Goal: Understand process/instructions: Learn how to perform a task or action

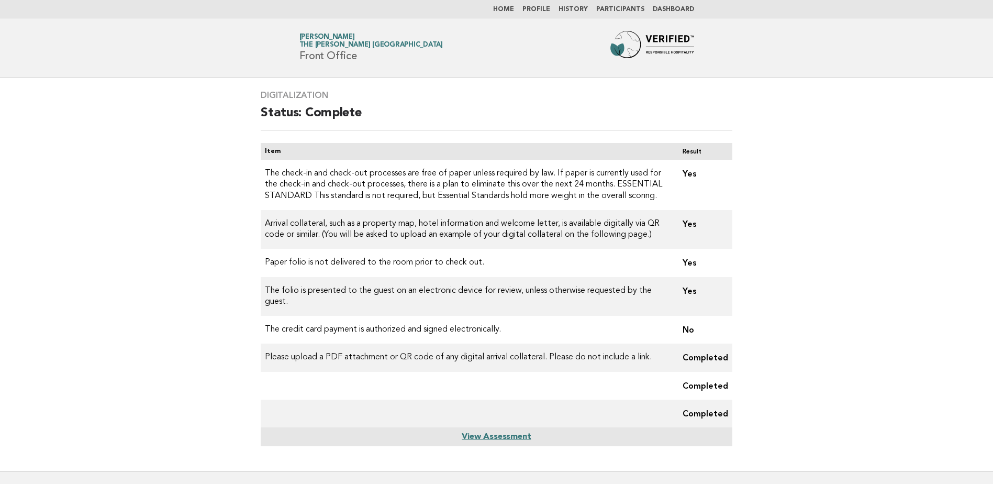
click at [491, 435] on link "View Assessment" at bounding box center [496, 436] width 69 height 8
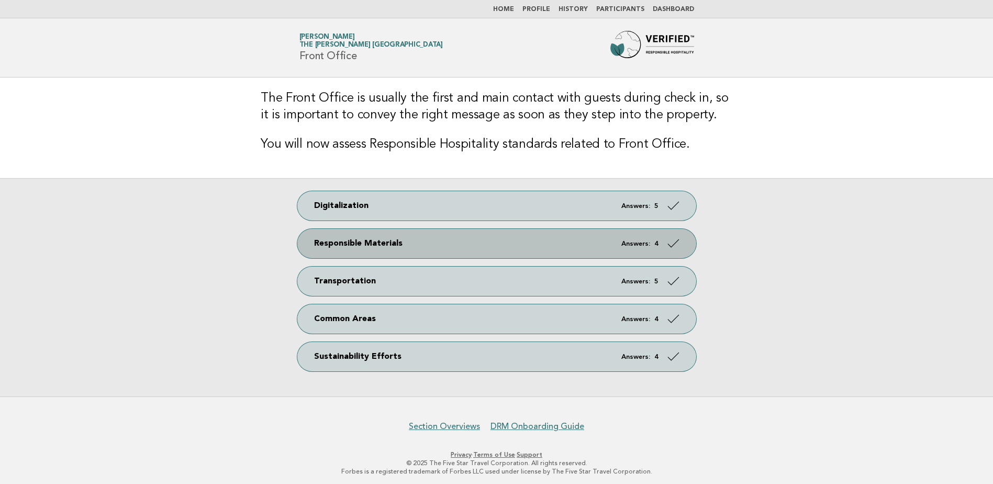
click at [499, 243] on link "Responsible Materials Answers: 4" at bounding box center [496, 243] width 399 height 29
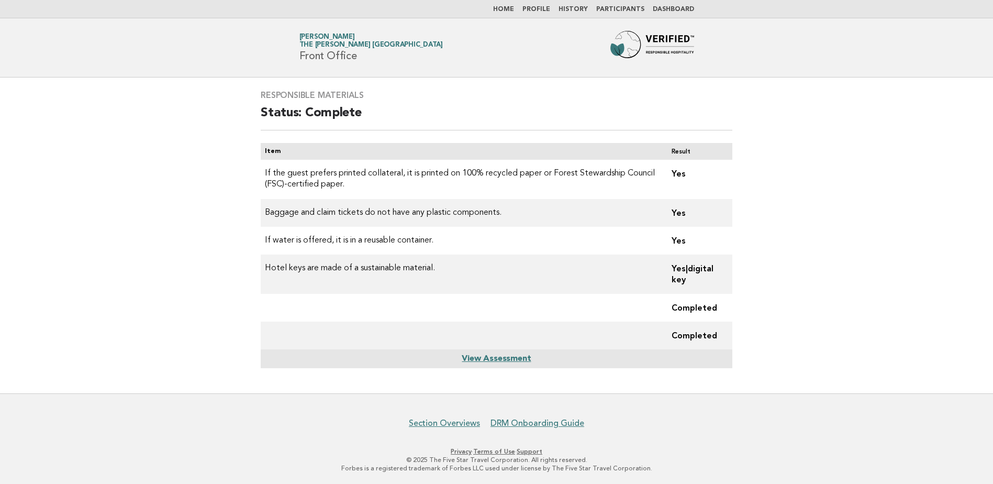
click at [514, 8] on link "Home" at bounding box center [503, 9] width 21 height 6
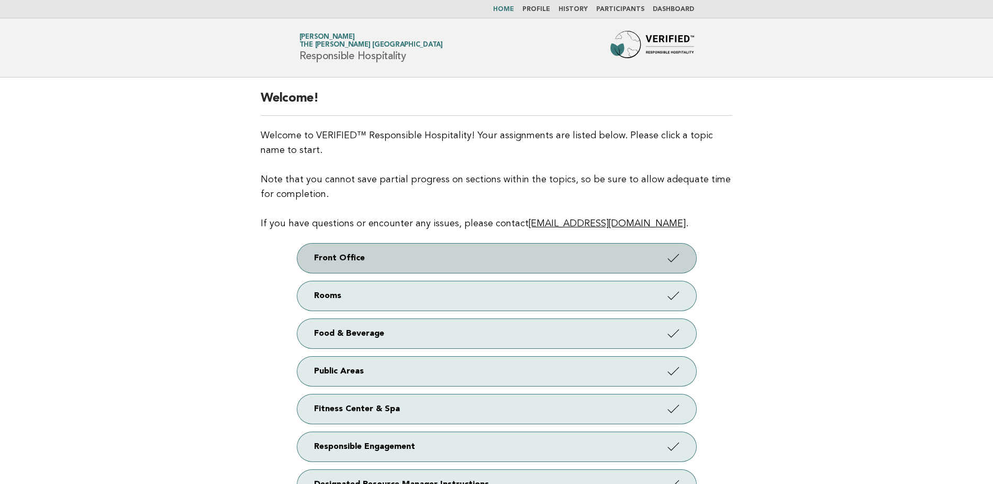
click at [593, 257] on link "Front Office" at bounding box center [496, 257] width 399 height 29
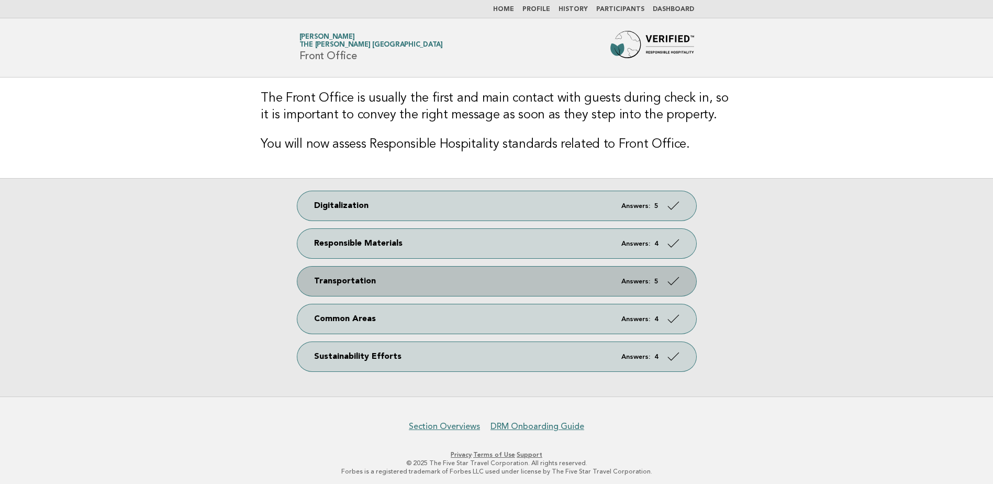
click at [457, 287] on link "Transportation Answers: 5" at bounding box center [496, 280] width 399 height 29
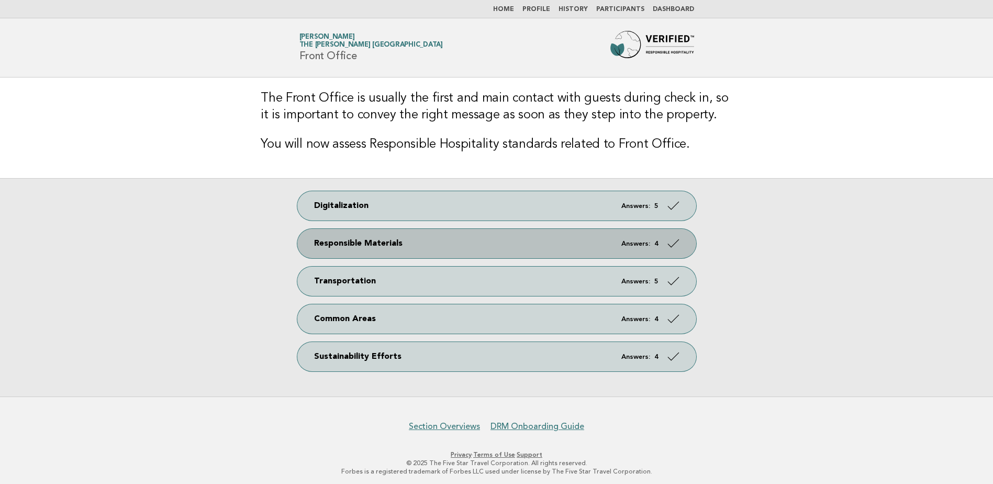
click at [392, 243] on link "Responsible Materials Answers: 4" at bounding box center [496, 243] width 399 height 29
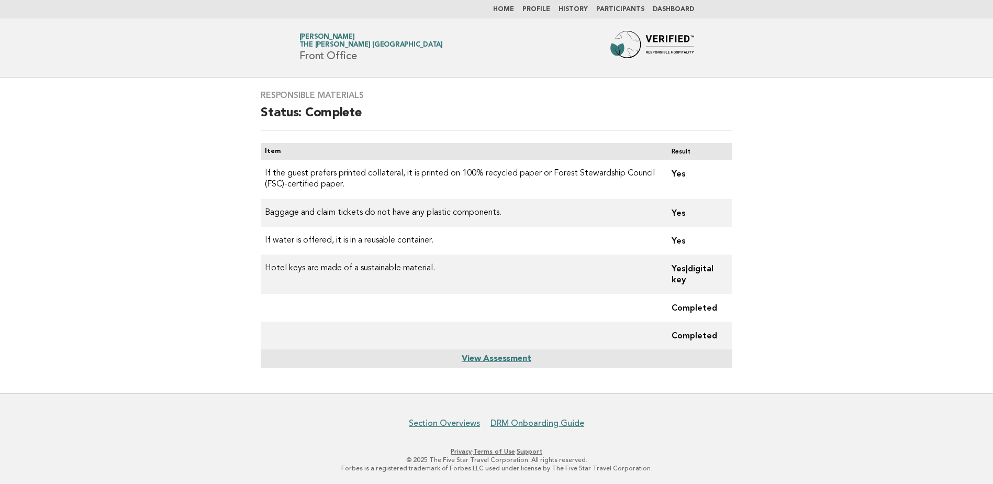
click at [507, 7] on link "Home" at bounding box center [503, 9] width 21 height 6
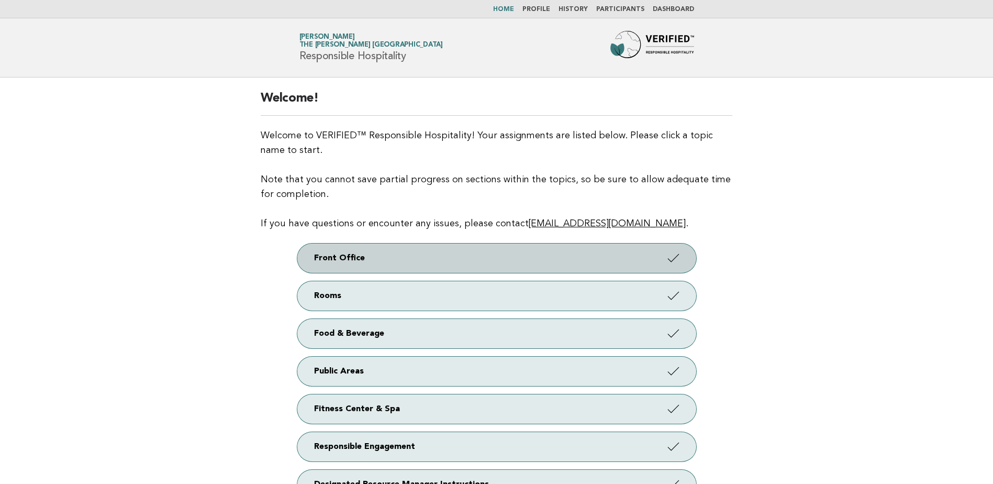
click at [431, 259] on link "Front Office" at bounding box center [496, 257] width 399 height 29
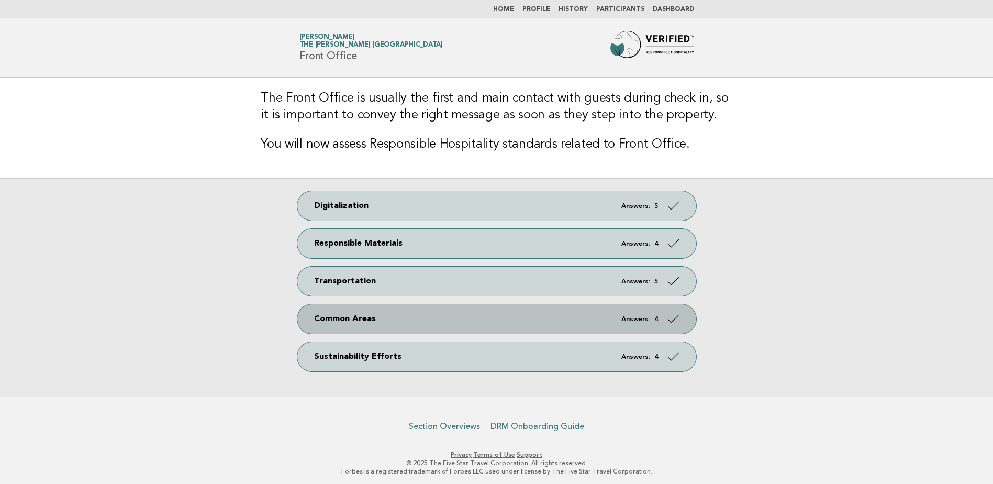
click at [406, 319] on link "Common Areas Answers: 4" at bounding box center [496, 318] width 399 height 29
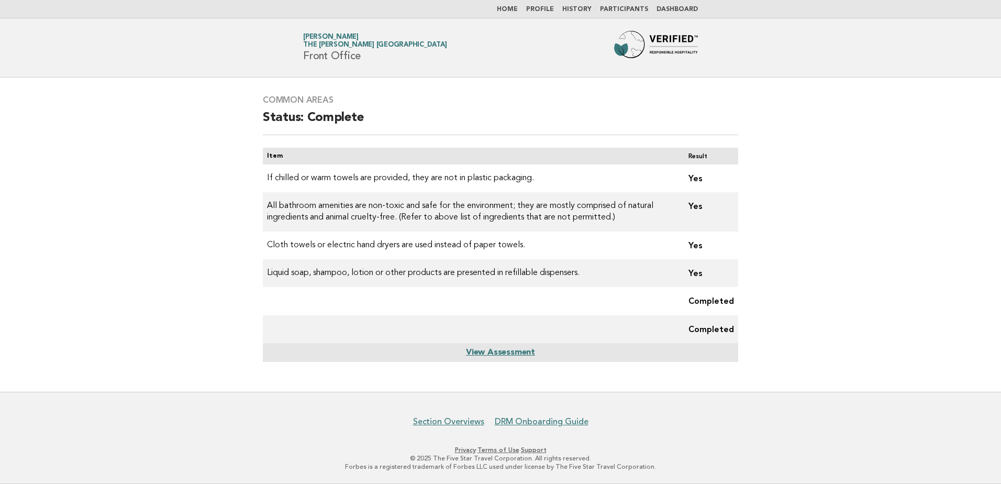
click at [512, 9] on link "Home" at bounding box center [507, 9] width 21 height 6
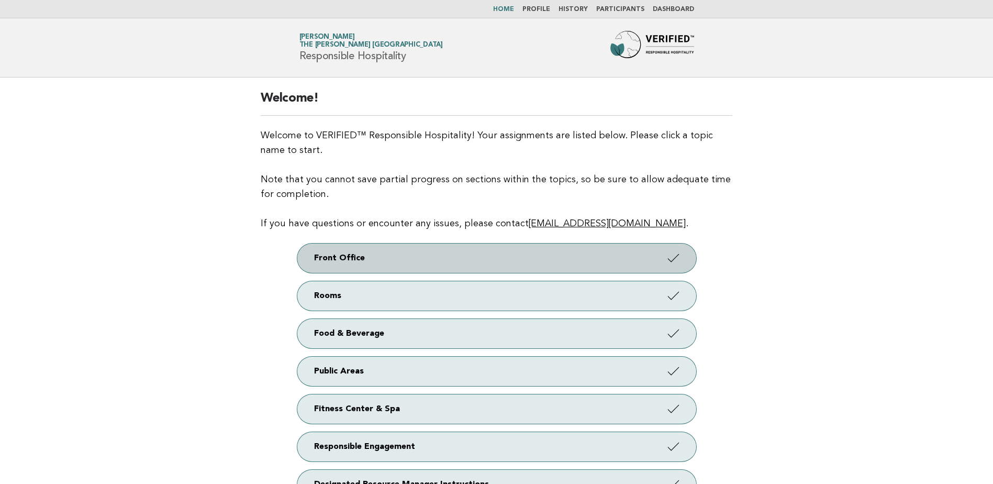
click at [520, 257] on link "Front Office" at bounding box center [496, 257] width 399 height 29
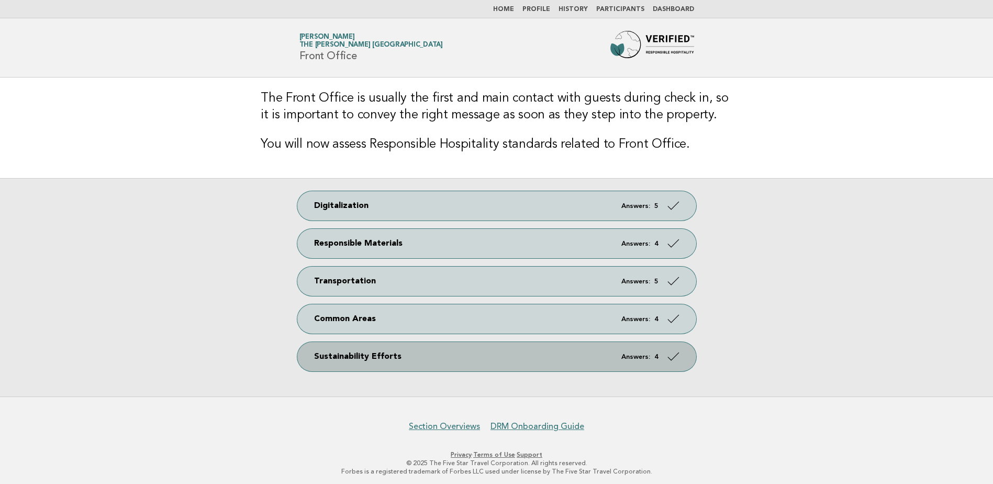
click at [524, 360] on link "Sustainability Efforts Answers: 4" at bounding box center [496, 356] width 399 height 29
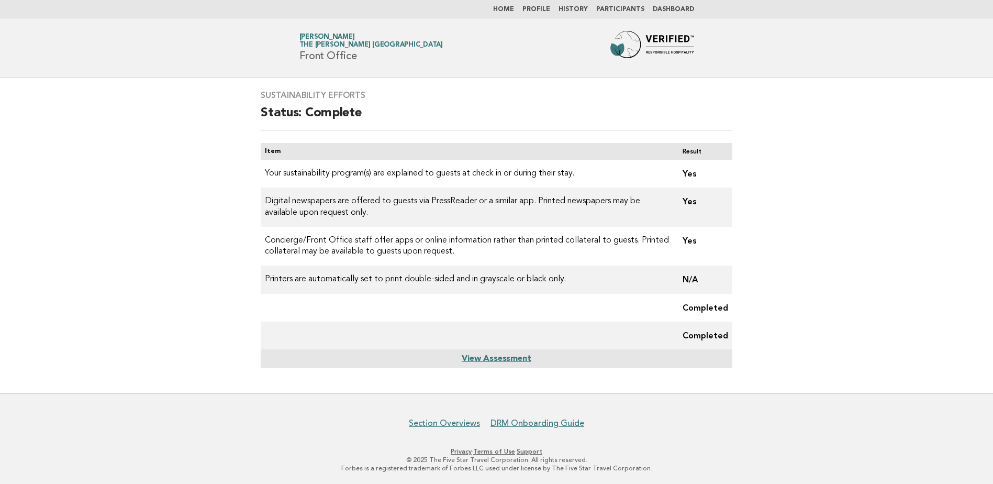
click at [496, 360] on link "View Assessment" at bounding box center [496, 358] width 69 height 8
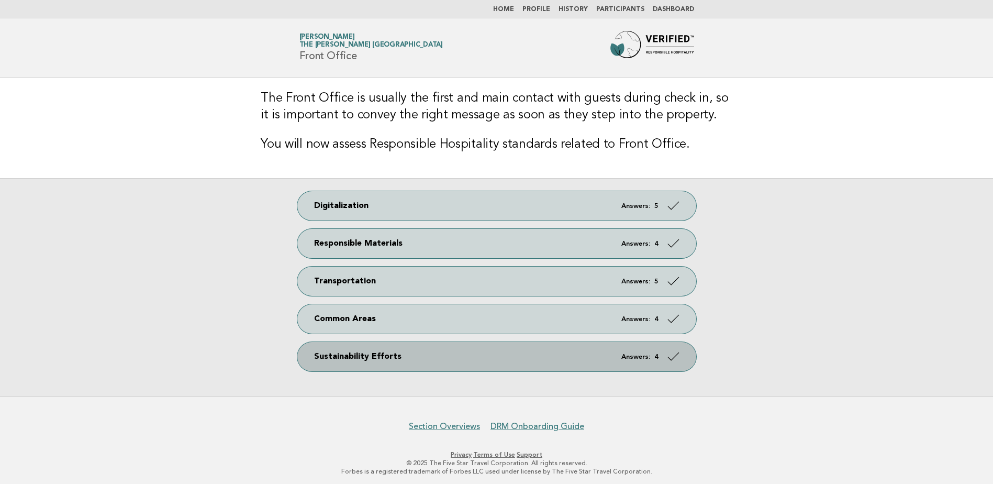
click at [401, 355] on link "Sustainability Efforts Answers: 4" at bounding box center [496, 356] width 399 height 29
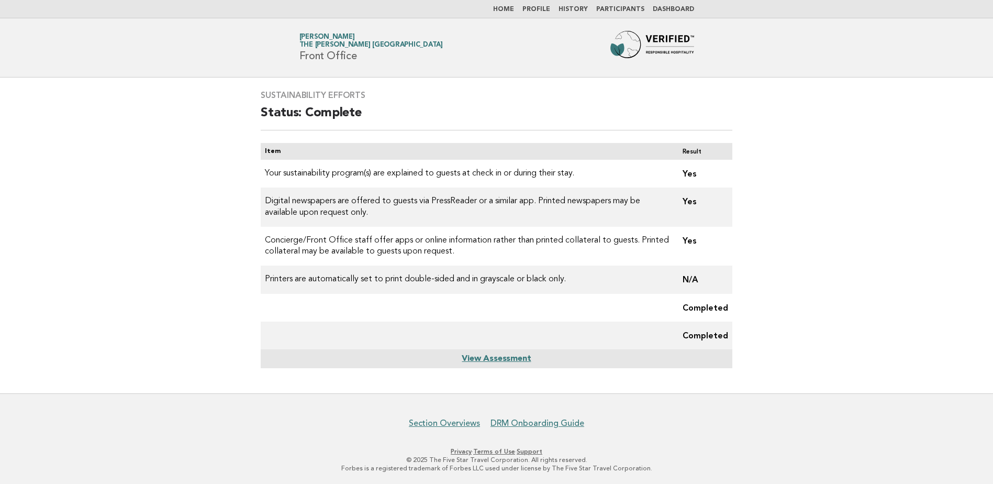
click at [509, 7] on link "Home" at bounding box center [503, 9] width 21 height 6
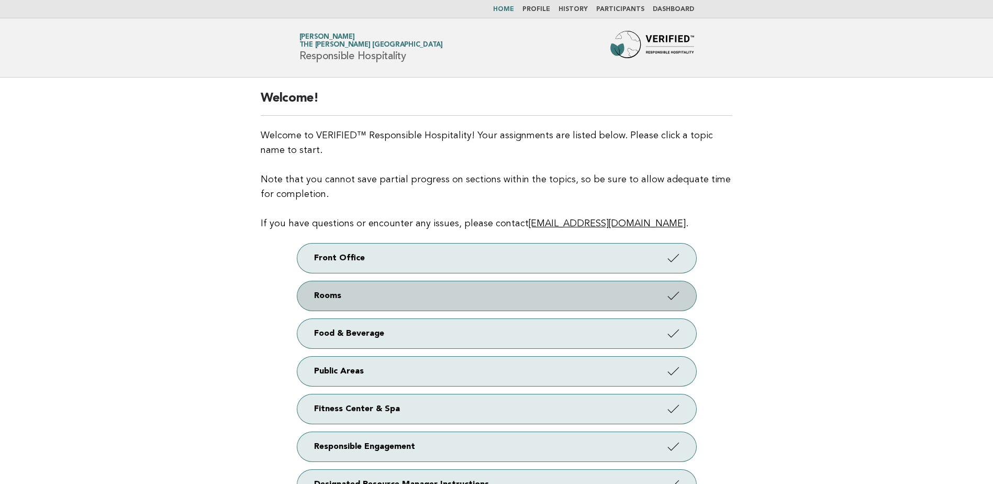
click at [491, 289] on link "Rooms" at bounding box center [496, 295] width 399 height 29
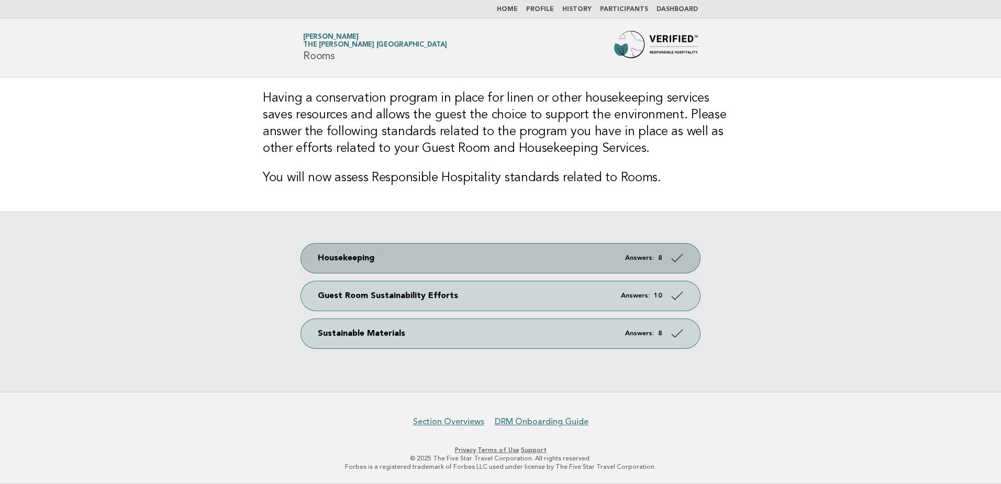
click at [483, 257] on link "Housekeeping Answers: 8" at bounding box center [500, 257] width 399 height 29
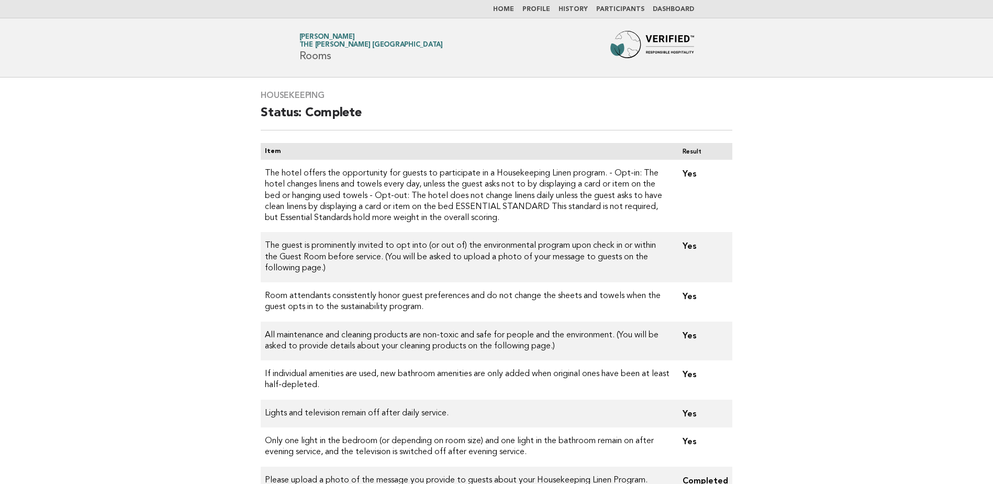
click at [509, 10] on link "Home" at bounding box center [503, 9] width 21 height 6
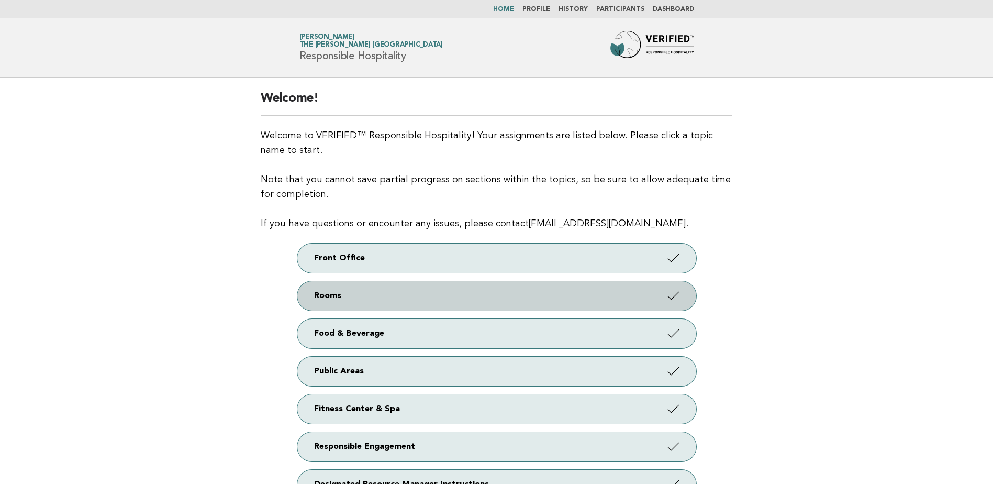
click at [542, 295] on link "Rooms" at bounding box center [496, 295] width 399 height 29
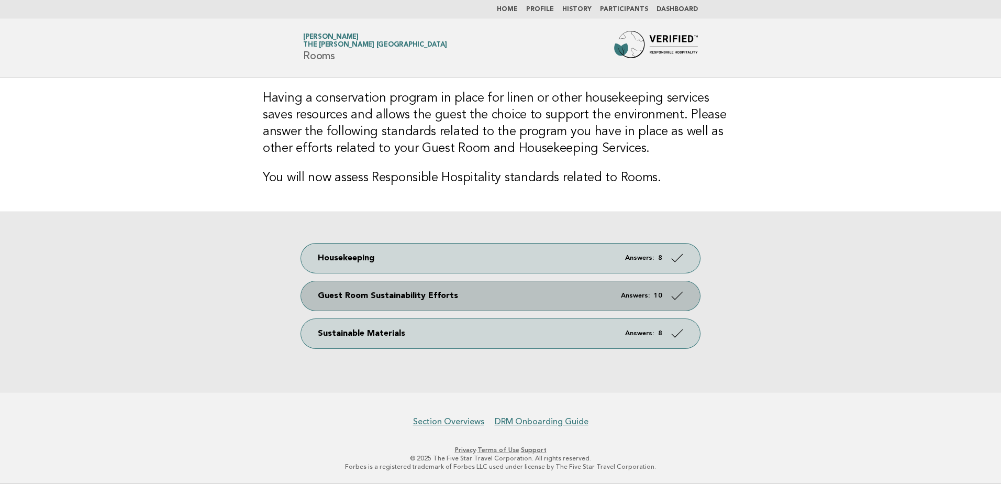
click at [443, 298] on link "Guest Room Sustainability Efforts Answers: 10" at bounding box center [500, 295] width 399 height 29
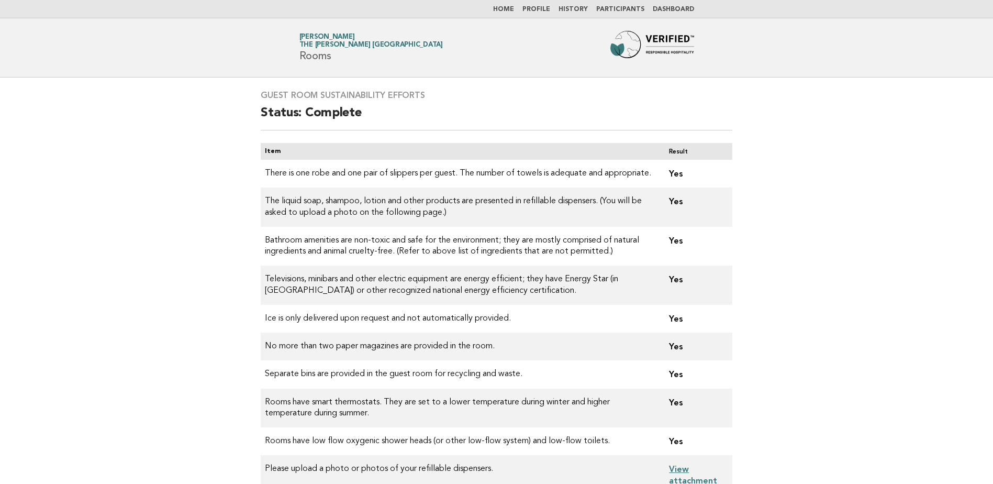
click at [510, 8] on link "Home" at bounding box center [503, 9] width 21 height 6
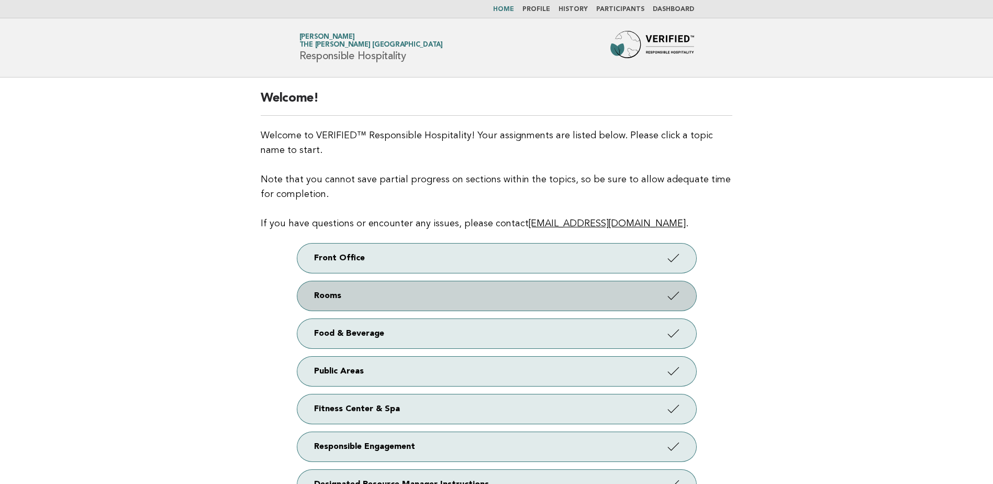
click at [454, 297] on link "Rooms" at bounding box center [496, 295] width 399 height 29
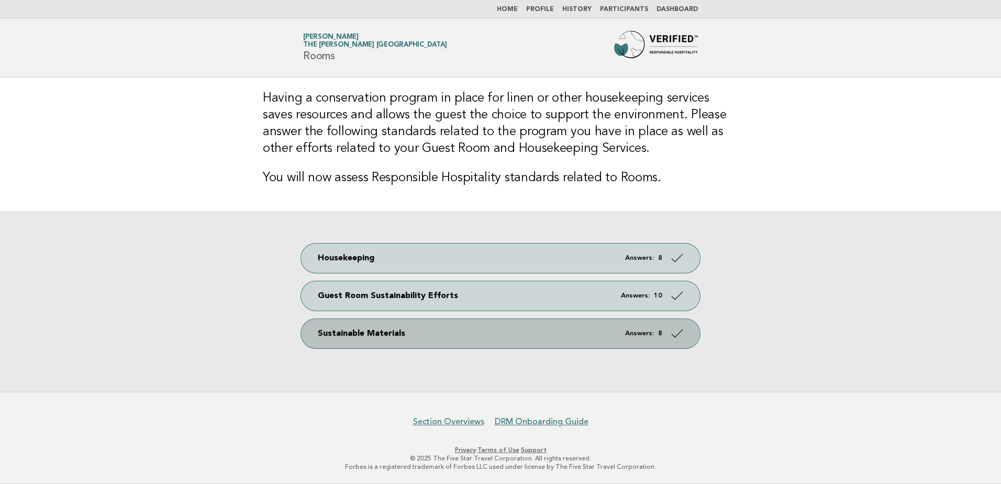
click at [447, 337] on link "Sustainable Materials Answers: 8" at bounding box center [500, 333] width 399 height 29
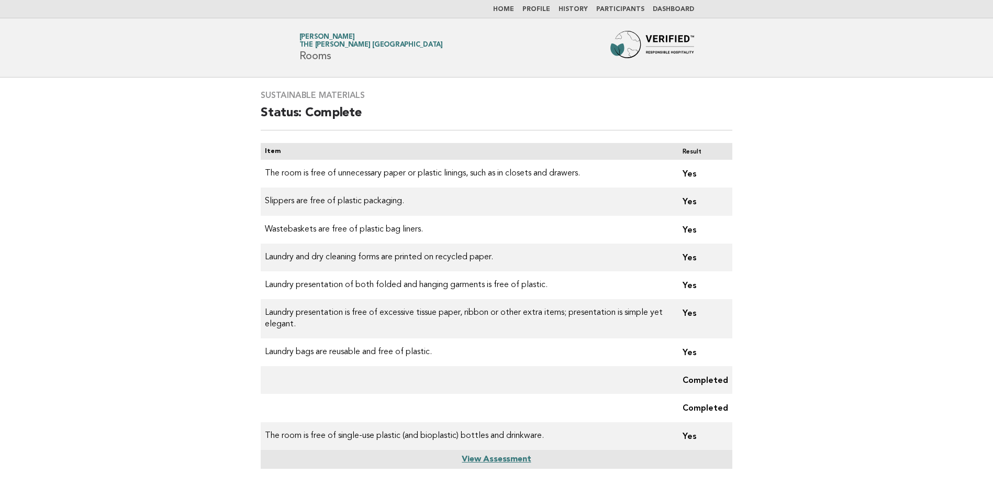
click at [510, 10] on link "Home" at bounding box center [503, 9] width 21 height 6
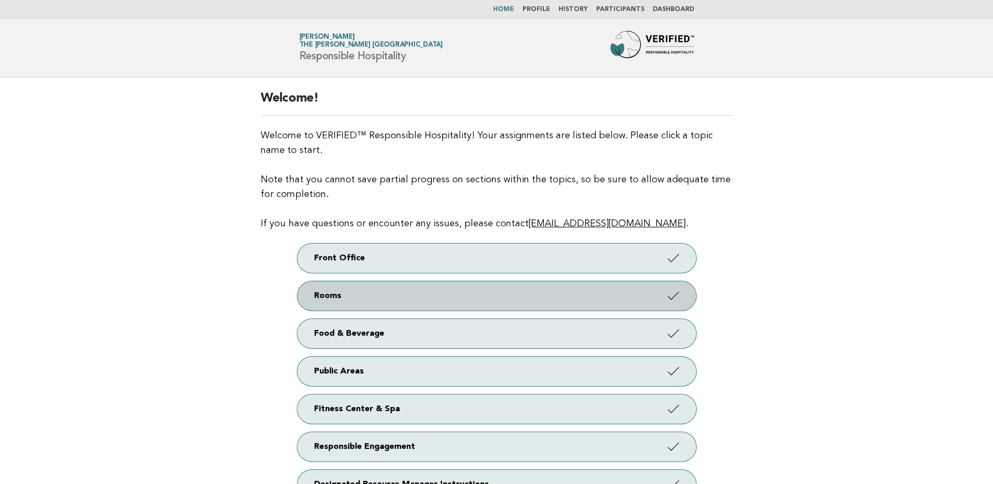
click at [479, 297] on link "Rooms" at bounding box center [496, 295] width 399 height 29
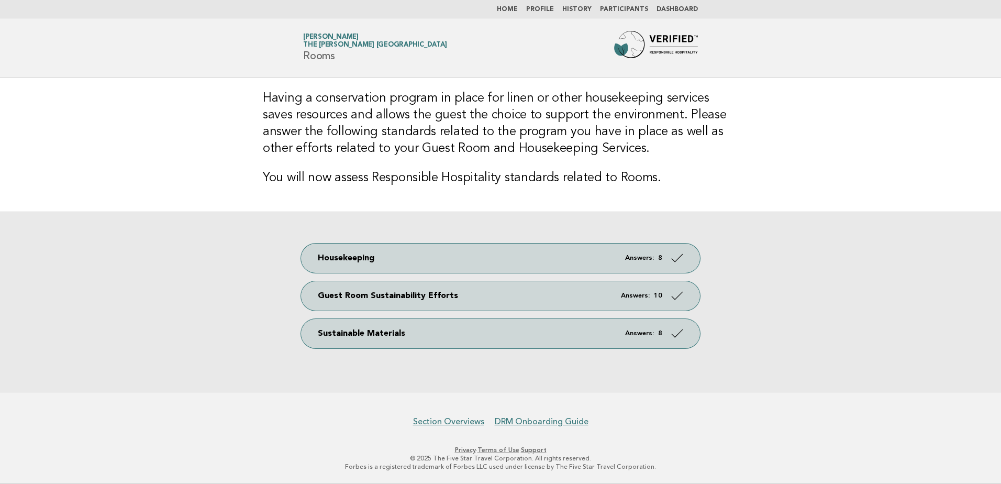
click at [517, 7] on link "Home" at bounding box center [507, 9] width 21 height 6
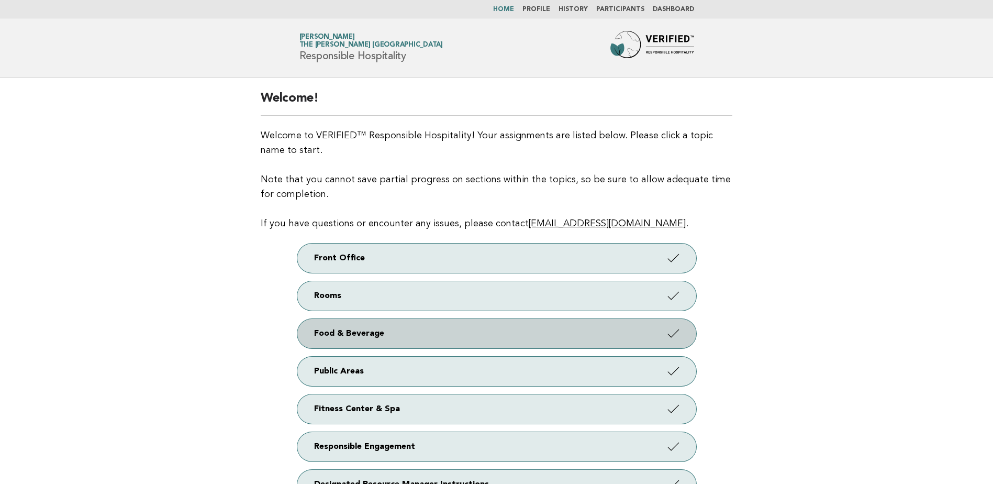
click at [423, 329] on link "Food & Beverage" at bounding box center [496, 333] width 399 height 29
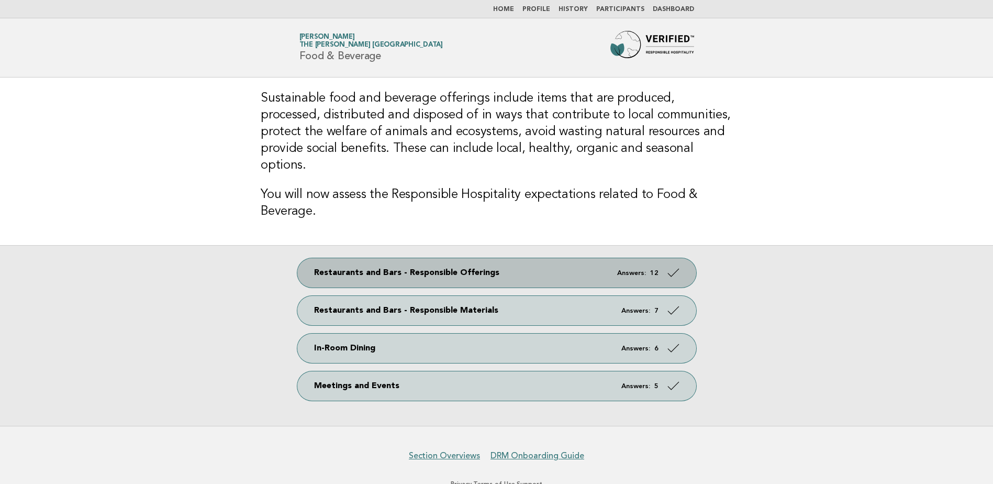
click at [406, 258] on link "Restaurants and Bars - Responsible Offerings Answers: 12" at bounding box center [496, 272] width 399 height 29
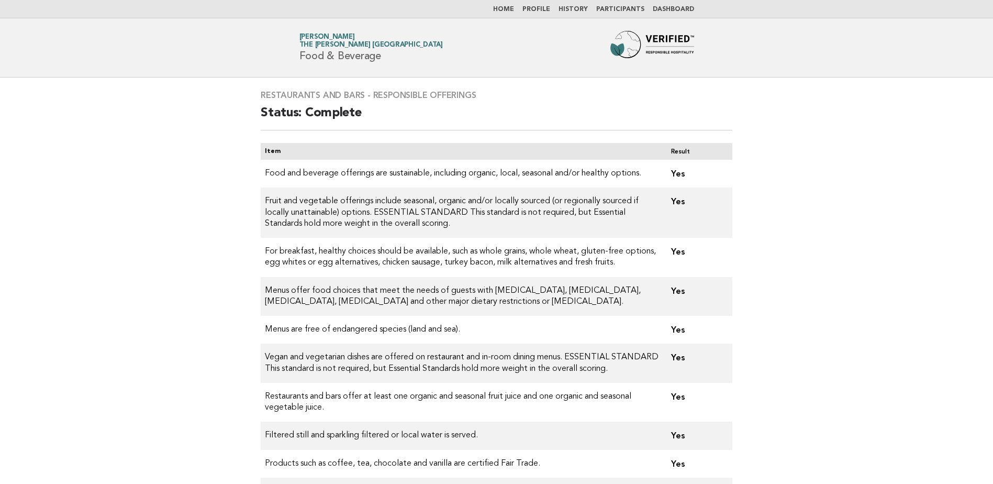
click at [514, 10] on link "Home" at bounding box center [503, 9] width 21 height 6
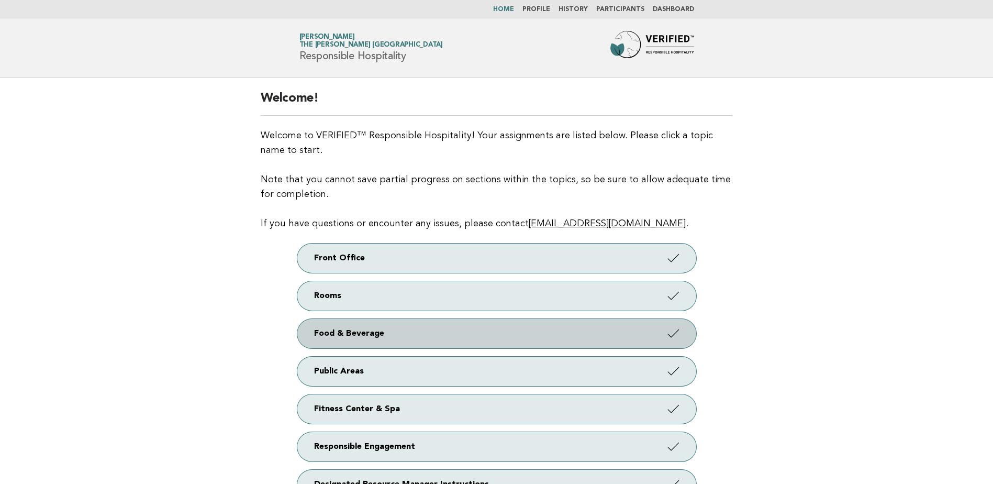
click at [455, 327] on link "Food & Beverage" at bounding box center [496, 333] width 399 height 29
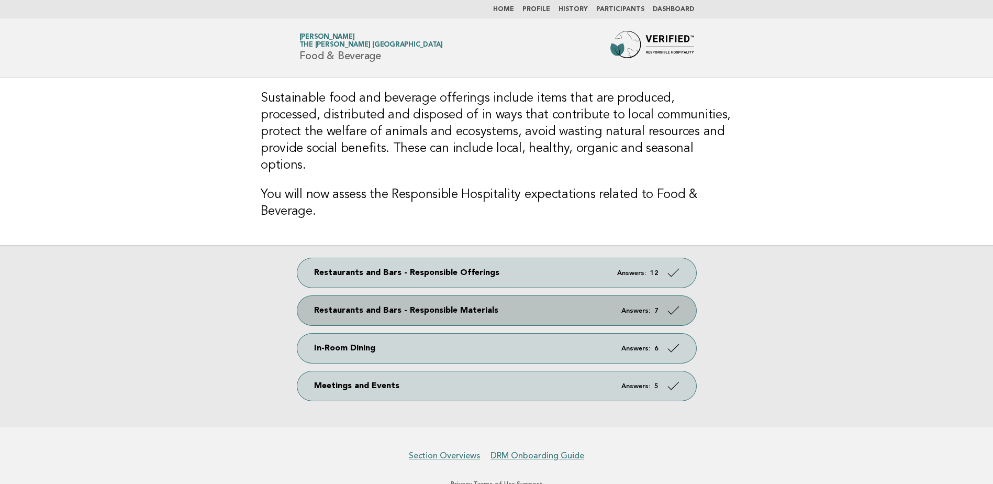
click at [482, 296] on link "Restaurants and Bars - Responsible Materials Answers: 7" at bounding box center [496, 310] width 399 height 29
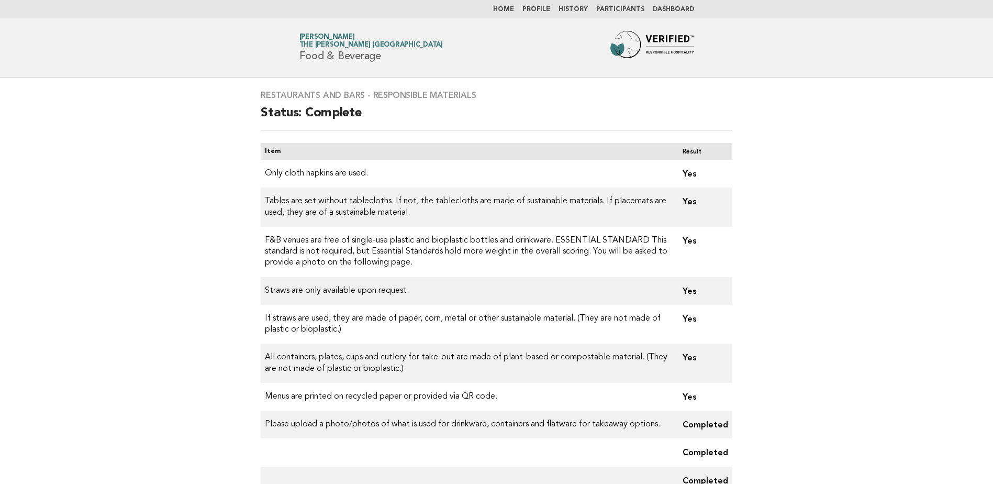
click at [512, 10] on link "Home" at bounding box center [503, 9] width 21 height 6
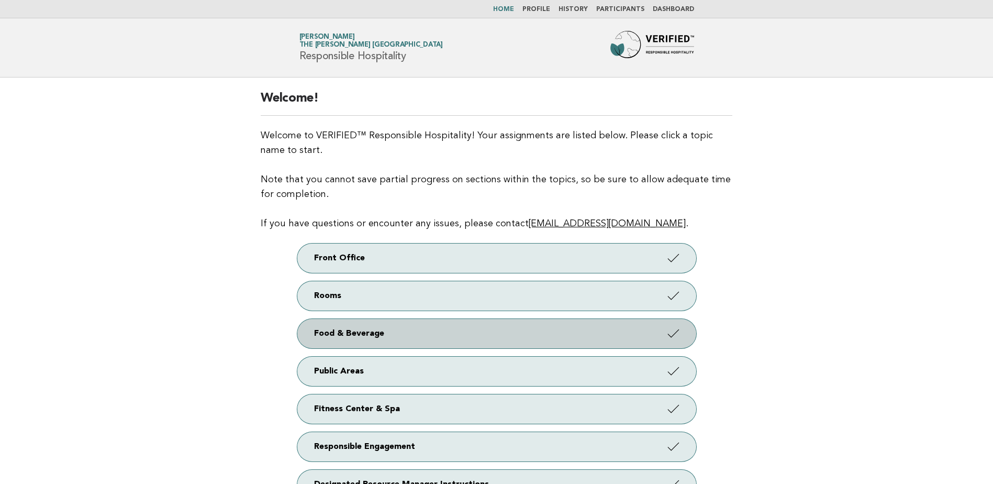
click at [455, 337] on link "Food & Beverage" at bounding box center [496, 333] width 399 height 29
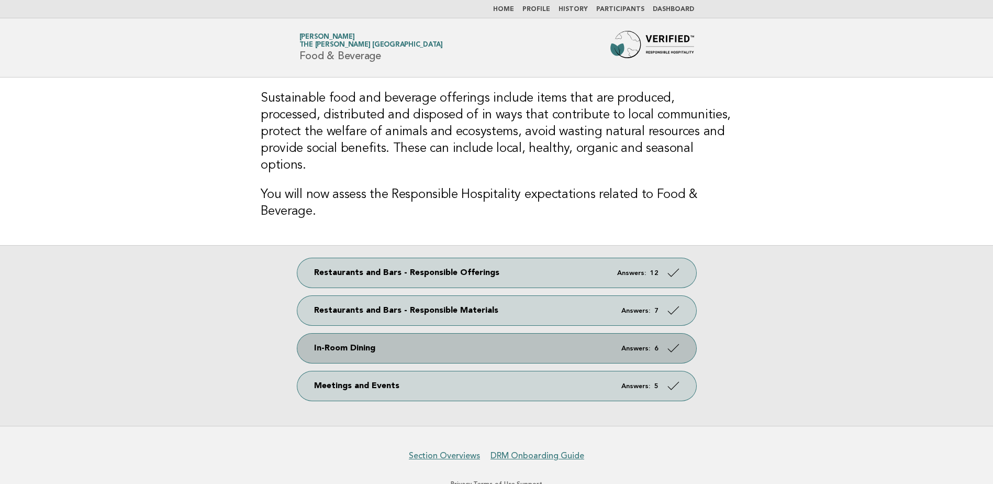
click at [434, 334] on link "In-Room Dining Answers: 6" at bounding box center [496, 348] width 399 height 29
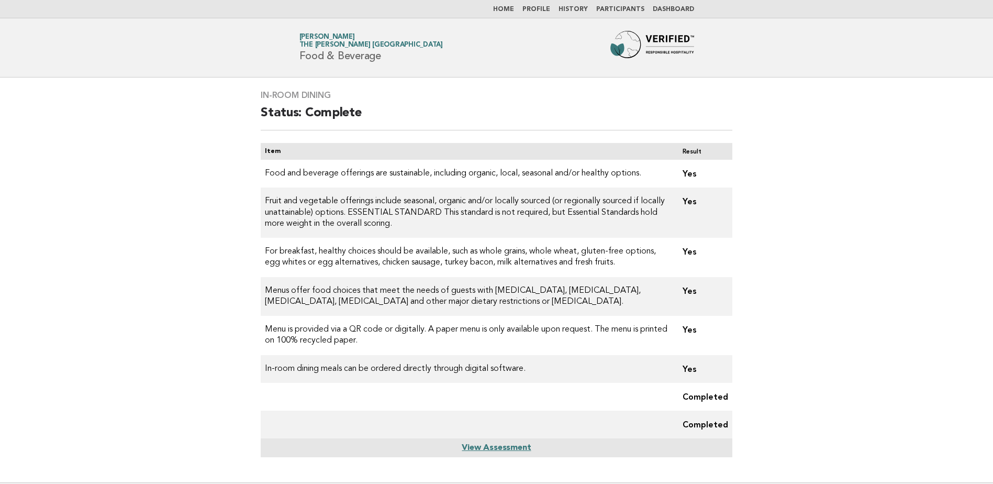
click at [504, 7] on link "Home" at bounding box center [503, 9] width 21 height 6
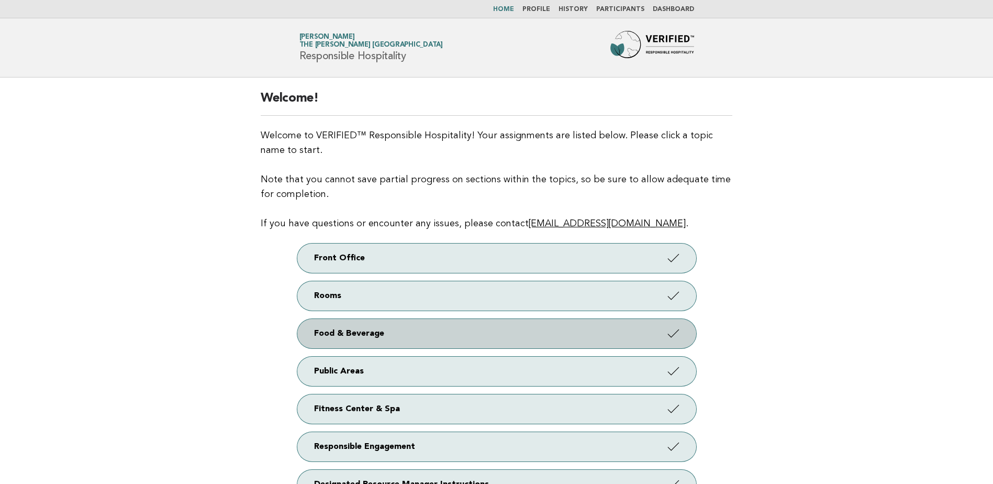
click at [492, 331] on link "Food & Beverage" at bounding box center [496, 333] width 399 height 29
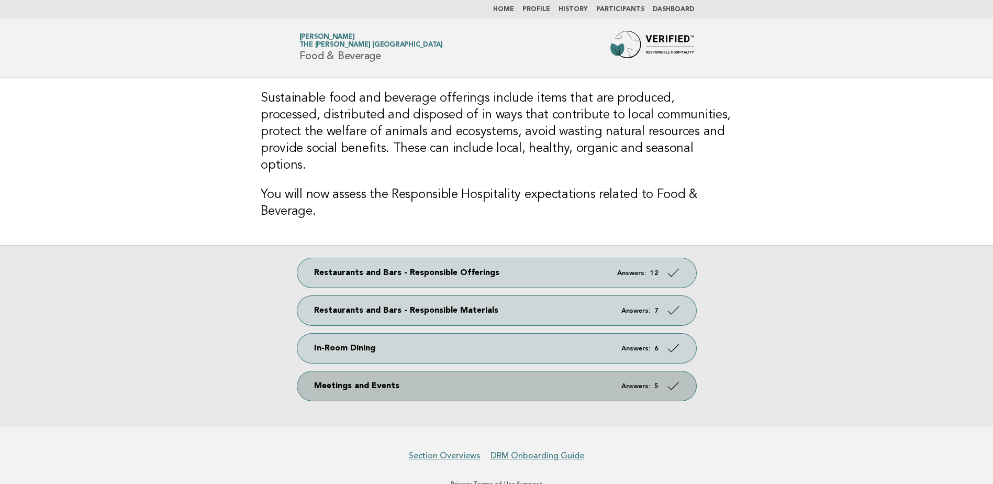
click at [482, 371] on link "Meetings and Events Answers: 5" at bounding box center [496, 385] width 399 height 29
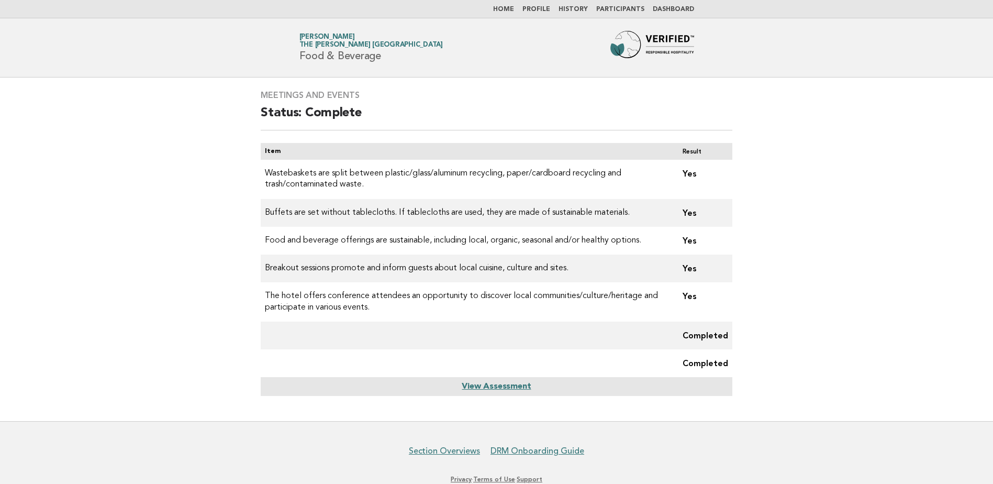
click at [510, 8] on link "Home" at bounding box center [503, 9] width 21 height 6
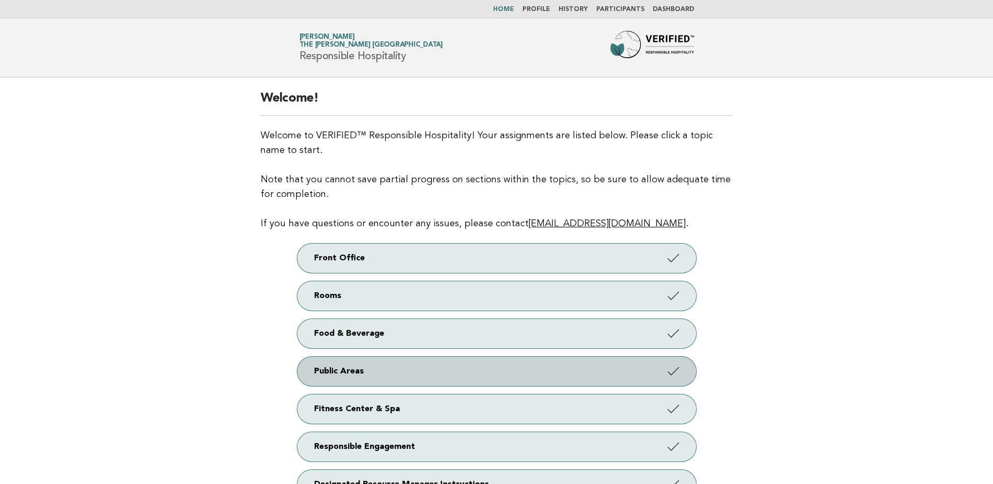
click at [506, 371] on link "Public Areas" at bounding box center [496, 371] width 399 height 29
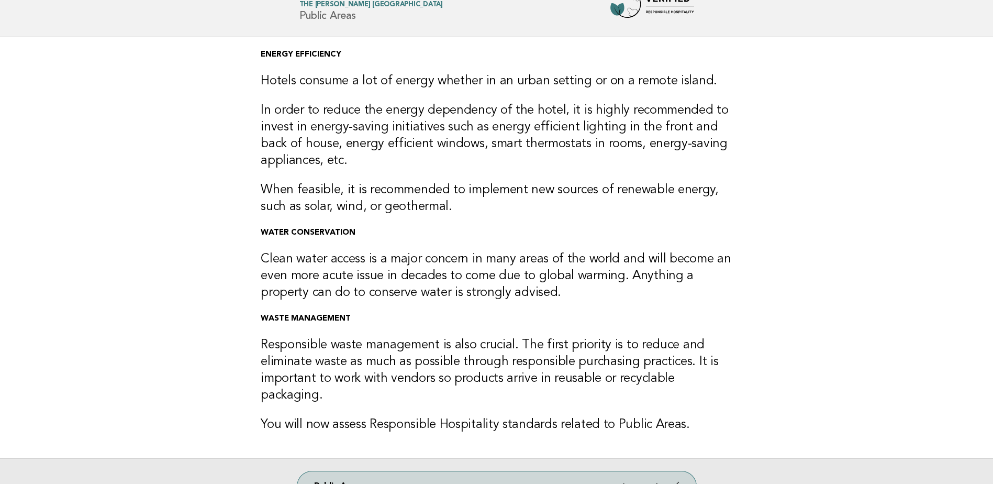
scroll to position [52, 0]
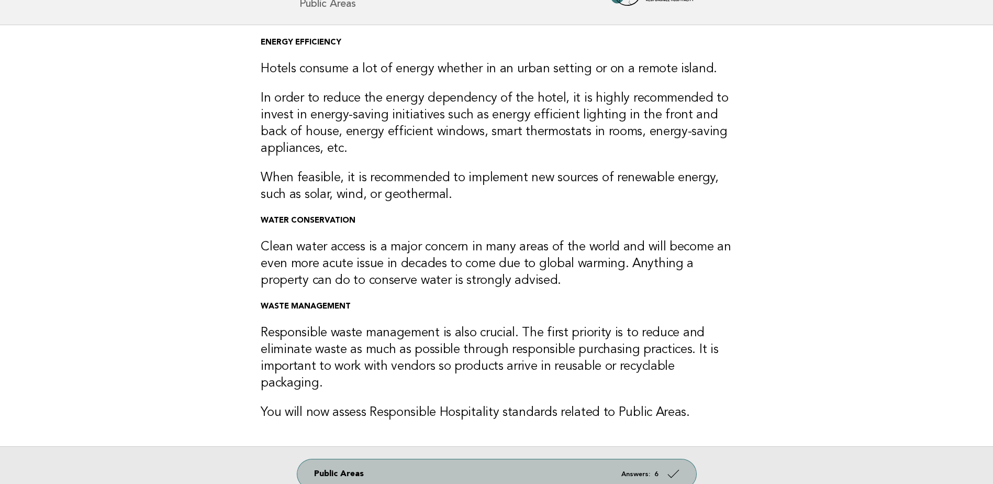
click at [494, 459] on link "Public Areas Answers: 6" at bounding box center [496, 473] width 399 height 29
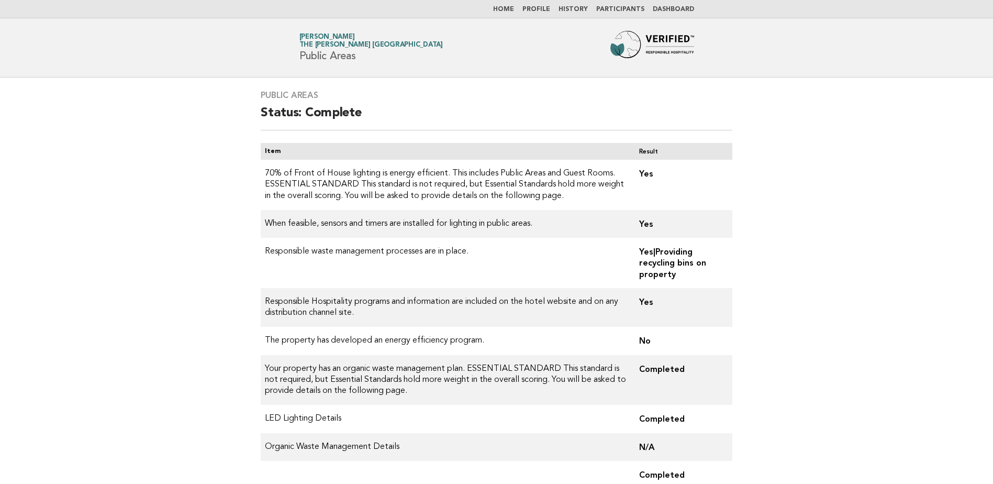
click at [514, 7] on link "Home" at bounding box center [503, 9] width 21 height 6
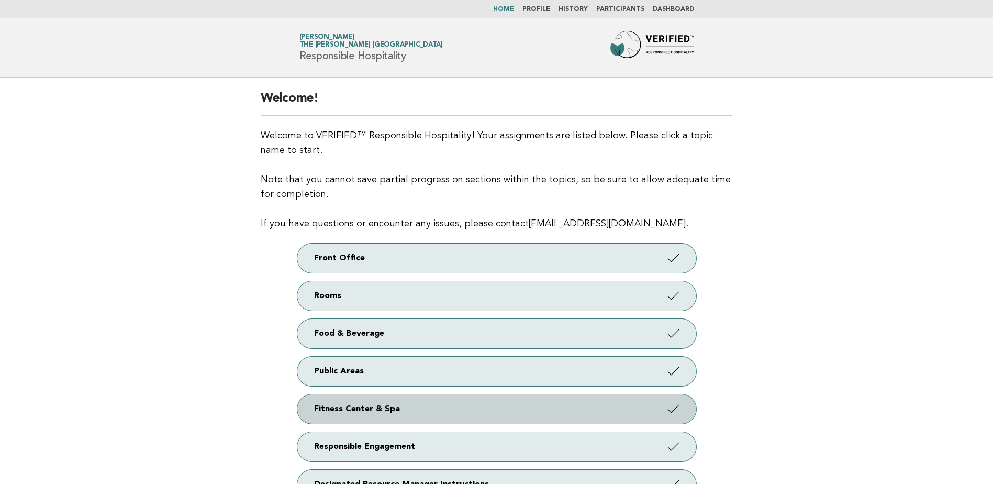
click at [490, 410] on link "Fitness Center & Spa" at bounding box center [496, 408] width 399 height 29
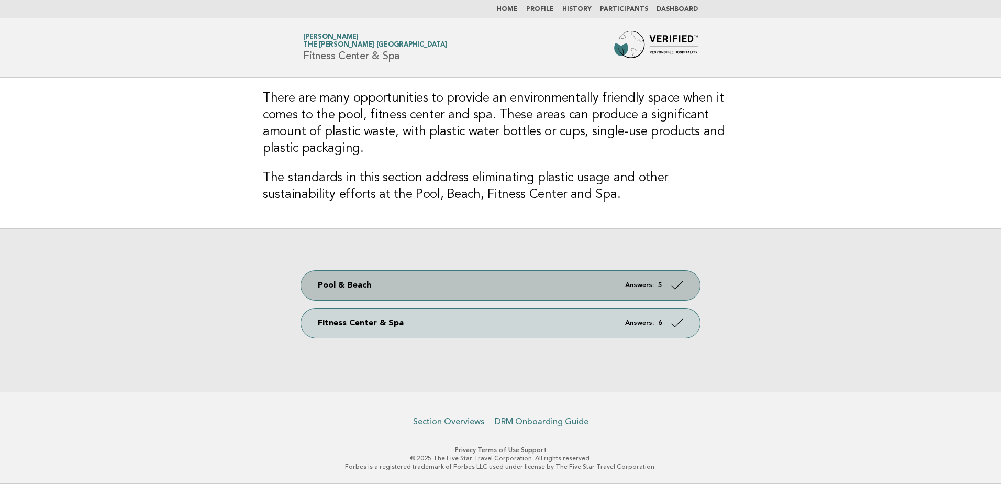
click at [396, 283] on link "Pool & Beach Answers: 5" at bounding box center [500, 285] width 399 height 29
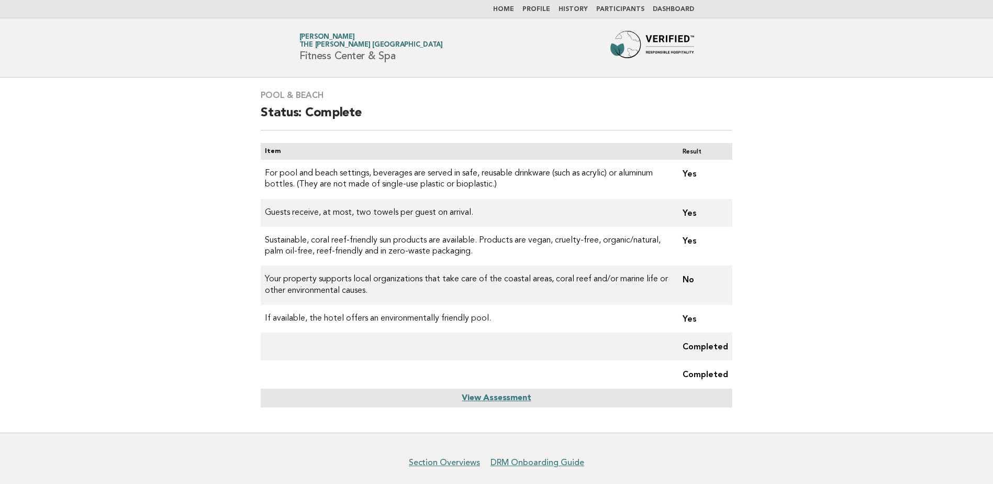
click at [514, 9] on link "Home" at bounding box center [503, 9] width 21 height 6
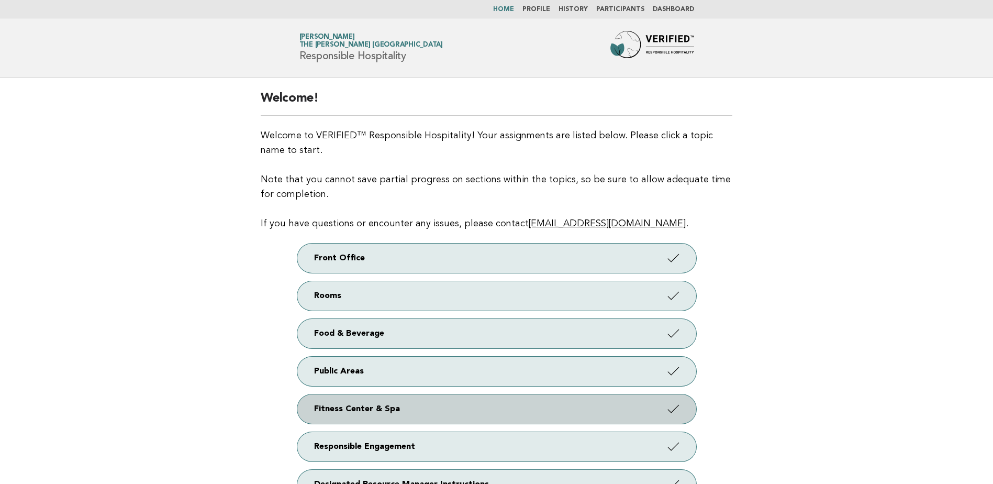
click at [452, 415] on link "Fitness Center & Spa" at bounding box center [496, 408] width 399 height 29
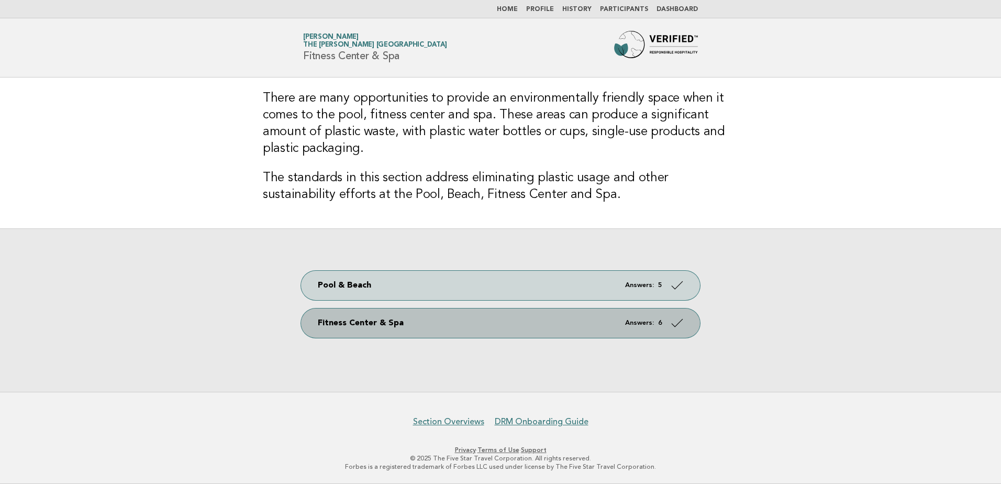
click at [380, 328] on link "Fitness Center & Spa Answers: 6" at bounding box center [500, 322] width 399 height 29
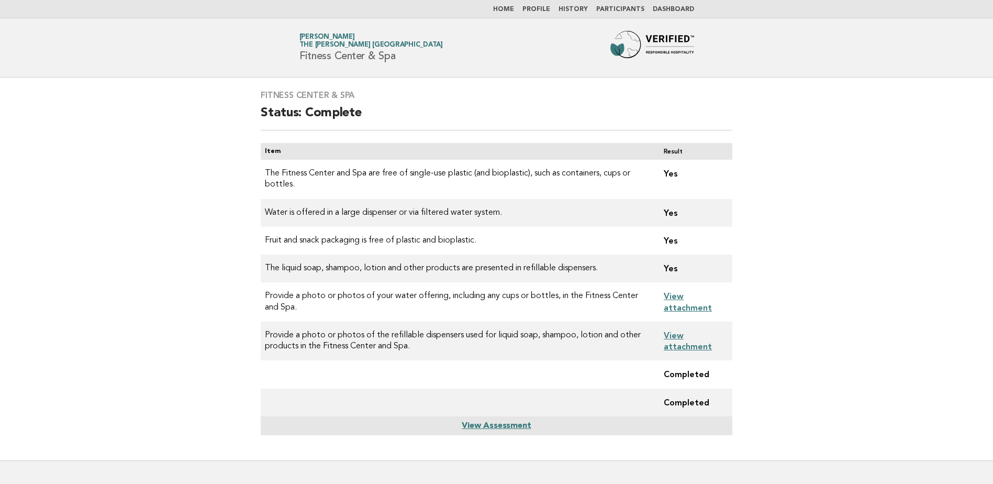
click at [508, 6] on link "Home" at bounding box center [503, 9] width 21 height 6
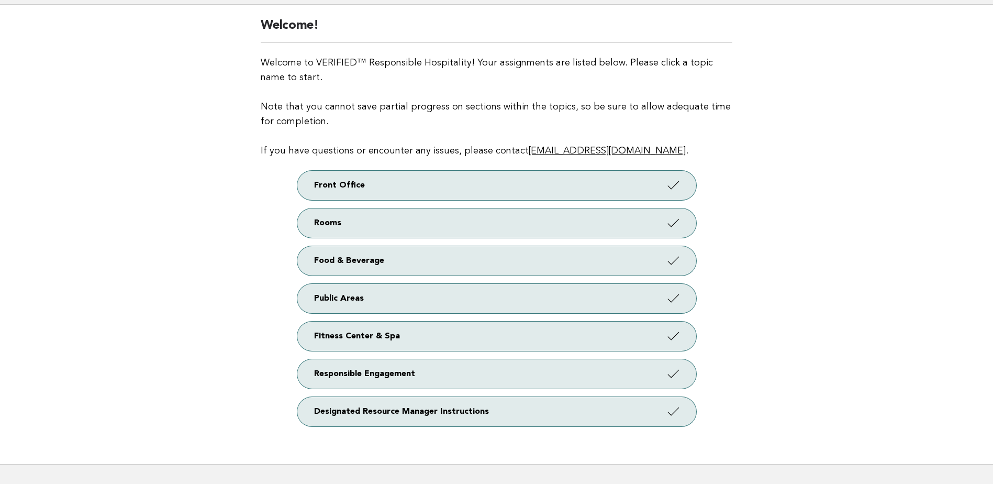
scroll to position [105, 0]
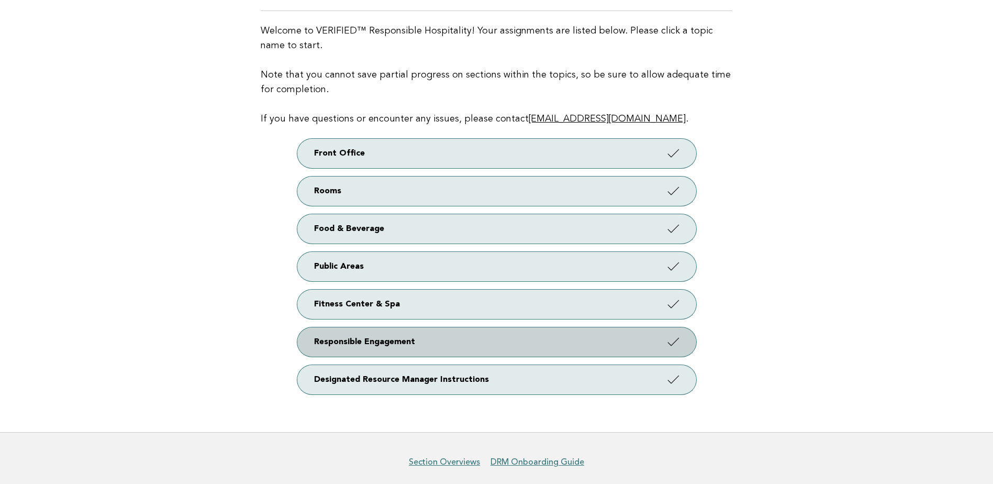
click at [571, 343] on link "Responsible Engagement" at bounding box center [496, 341] width 399 height 29
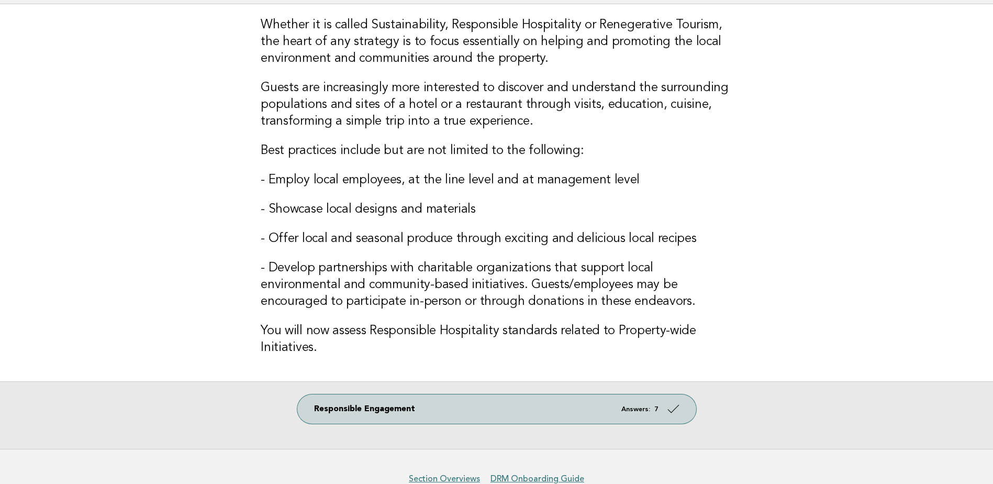
scroll to position [105, 0]
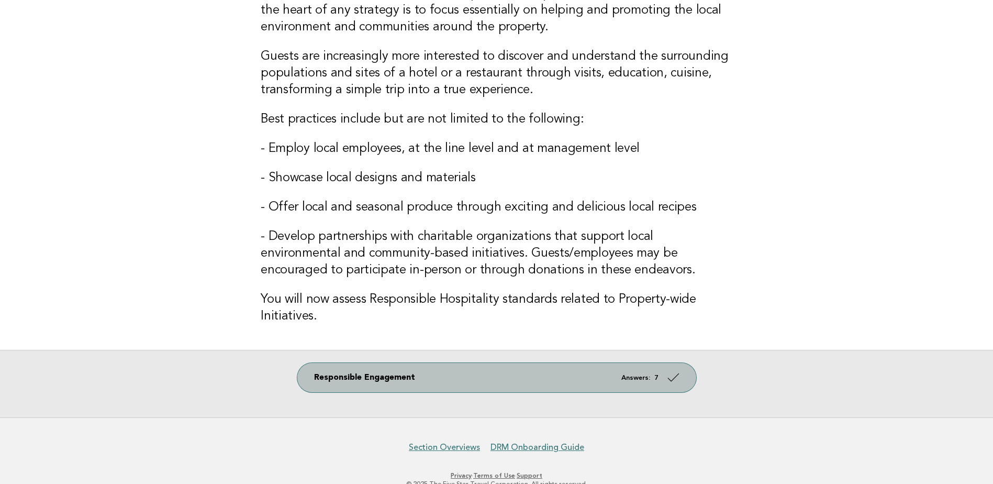
click at [577, 376] on link "Responsible Engagement Answers: 7" at bounding box center [496, 377] width 399 height 29
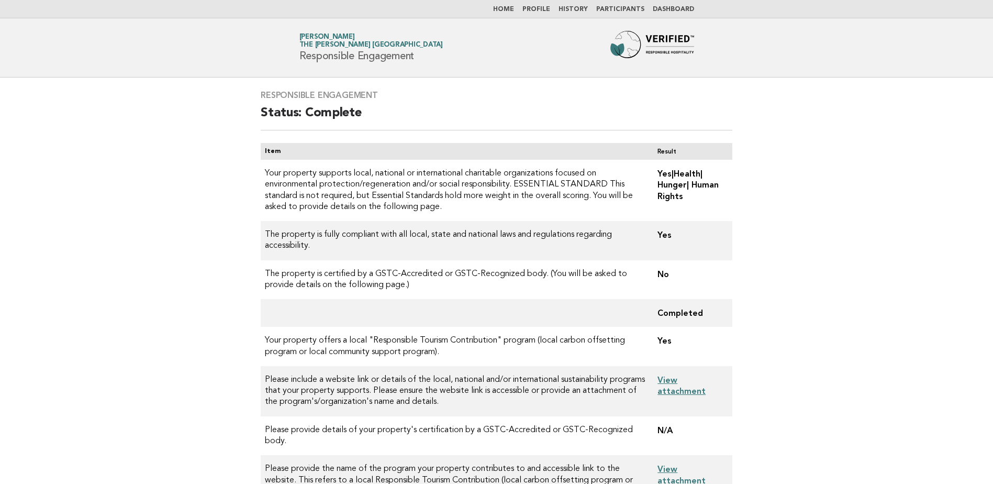
click at [511, 12] on link "Home" at bounding box center [503, 9] width 21 height 6
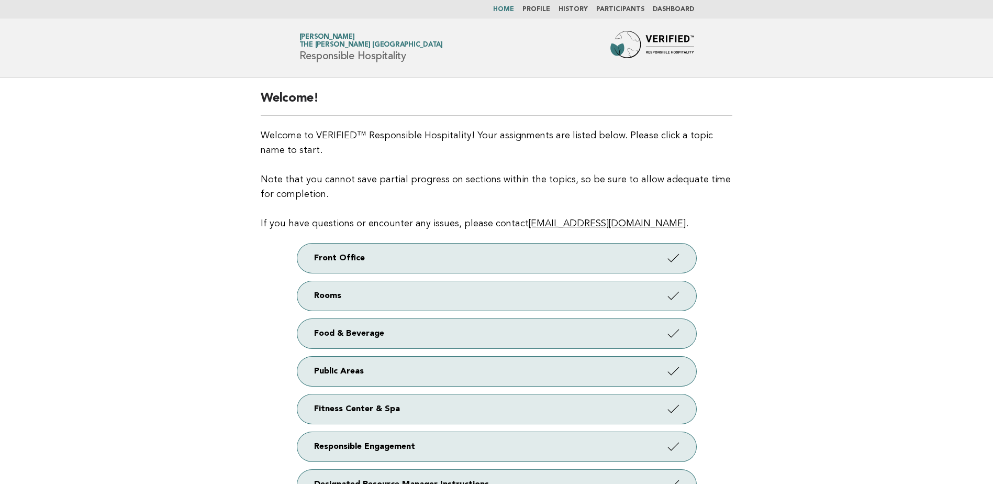
scroll to position [52, 0]
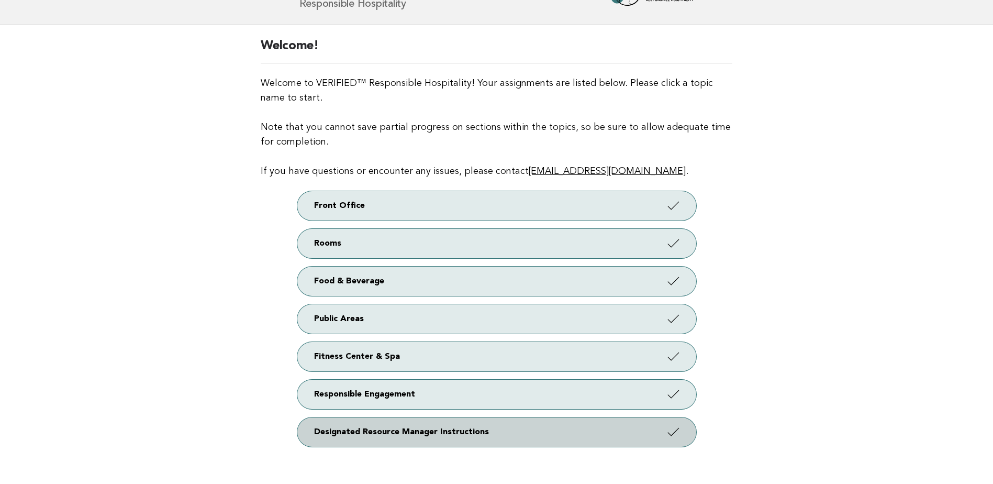
click at [539, 430] on link "Designated Resource Manager Instructions" at bounding box center [496, 431] width 399 height 29
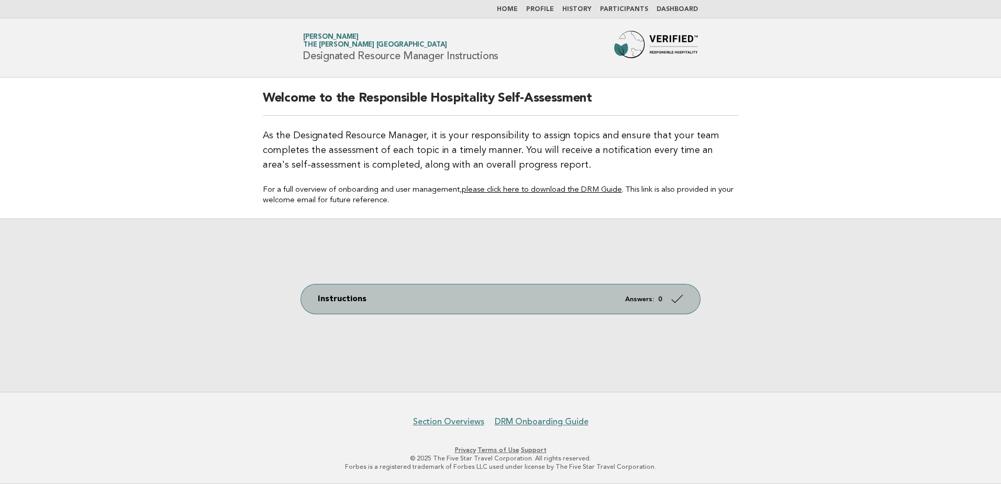
click at [614, 298] on link "Instructions Answers: 0" at bounding box center [500, 298] width 399 height 29
